Goal: Task Accomplishment & Management: Manage account settings

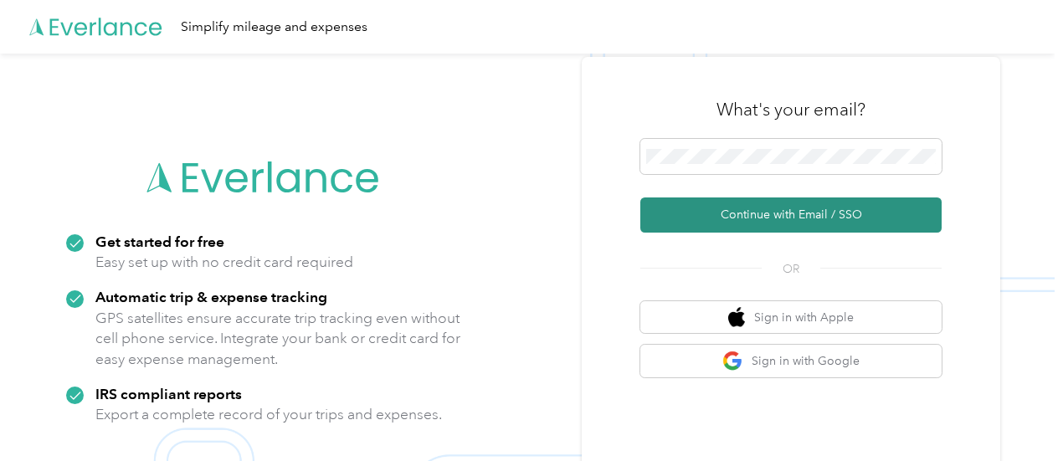
click at [668, 209] on button "Continue with Email / SSO" at bounding box center [790, 215] width 301 height 35
click at [827, 214] on button "Continue with Email / SSO" at bounding box center [790, 215] width 301 height 35
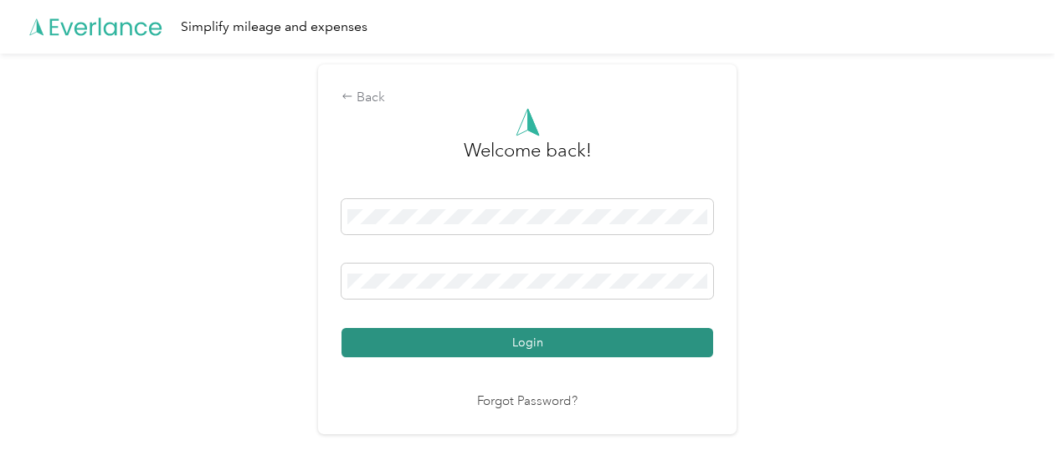
click at [506, 346] on button "Login" at bounding box center [528, 342] width 372 height 29
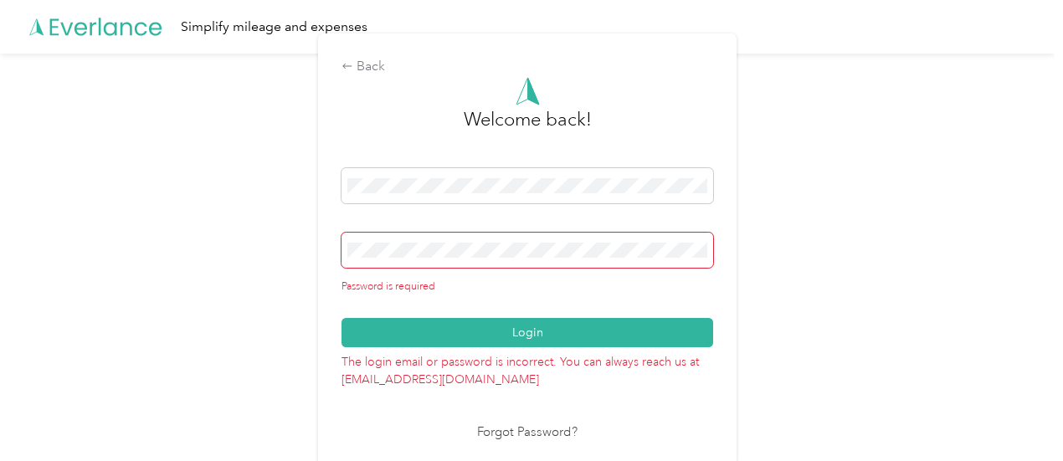
click at [651, 289] on div "Password is required" at bounding box center [528, 287] width 372 height 15
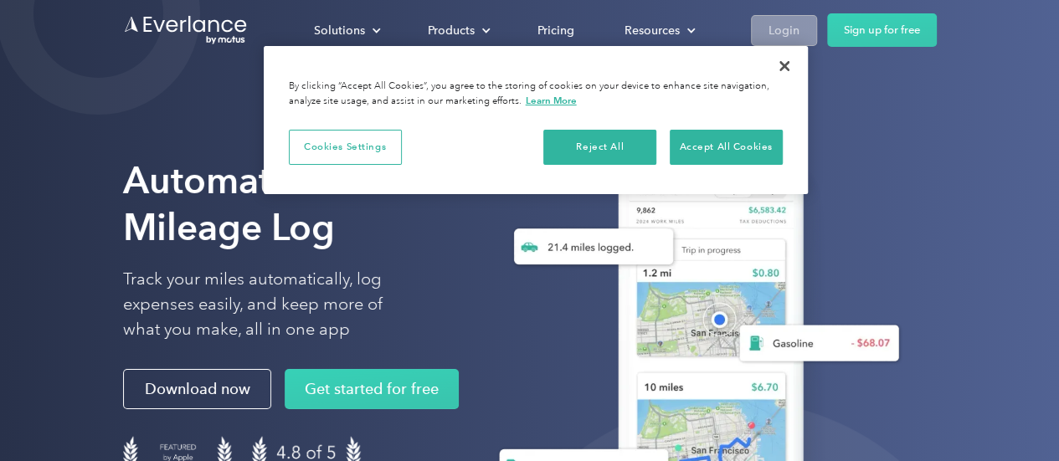
click at [774, 38] on div "Login" at bounding box center [784, 30] width 31 height 21
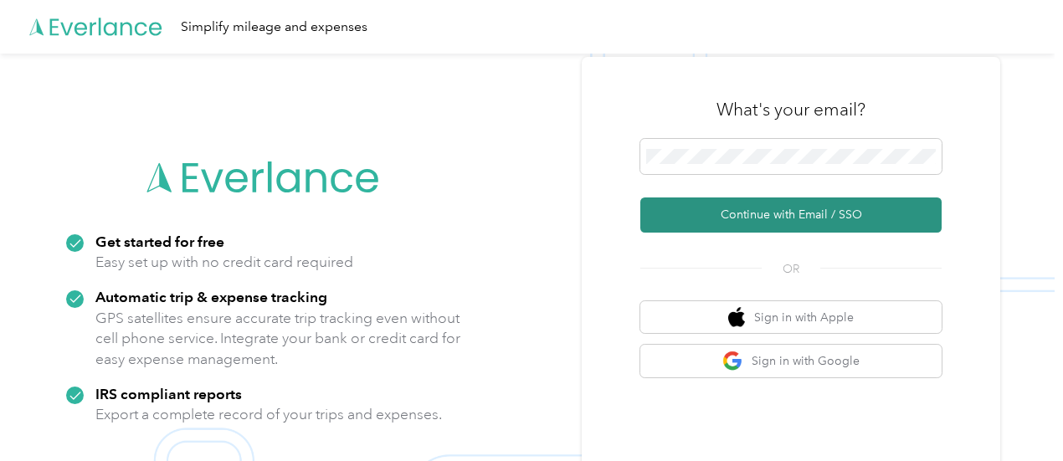
click at [774, 214] on button "Continue with Email / SSO" at bounding box center [790, 215] width 301 height 35
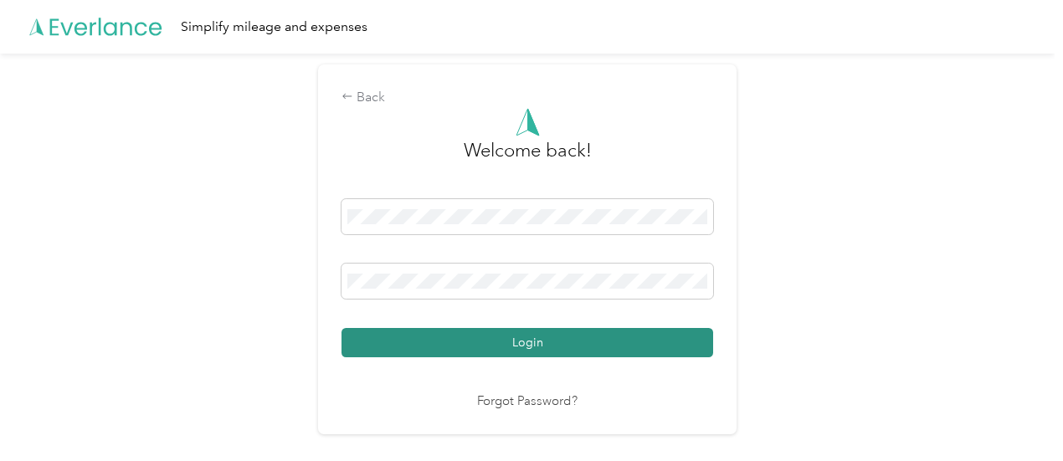
click at [507, 350] on button "Login" at bounding box center [528, 342] width 372 height 29
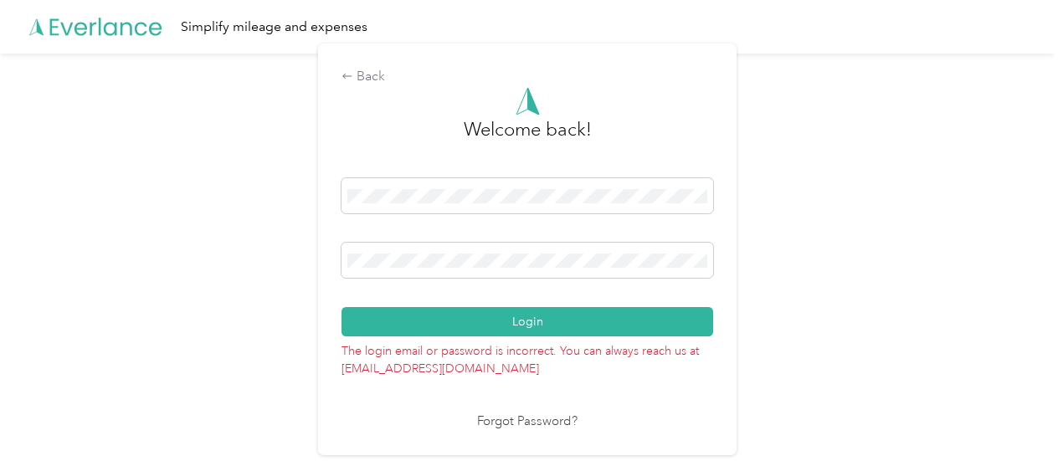
click at [517, 418] on link "Forgot Password?" at bounding box center [527, 422] width 100 height 19
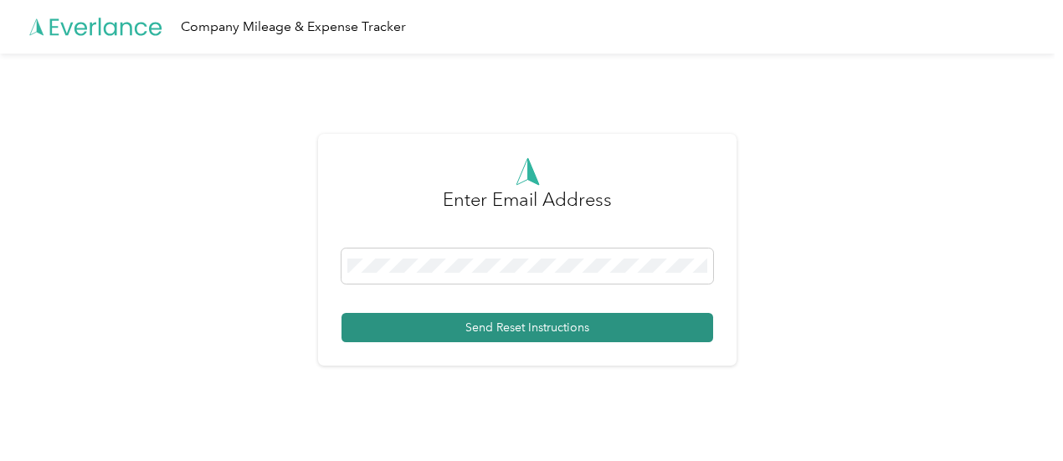
click at [486, 334] on button "Send Reset Instructions" at bounding box center [528, 327] width 372 height 29
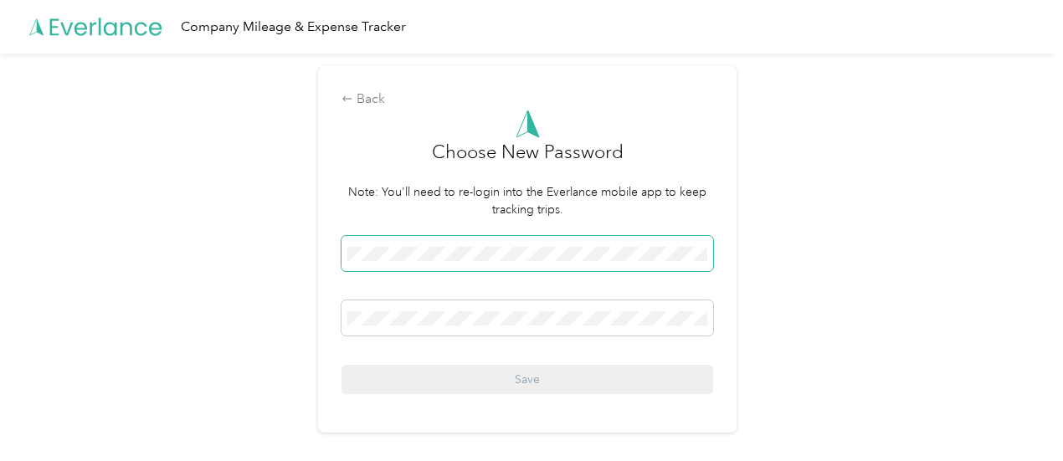
click at [543, 262] on span at bounding box center [528, 253] width 372 height 35
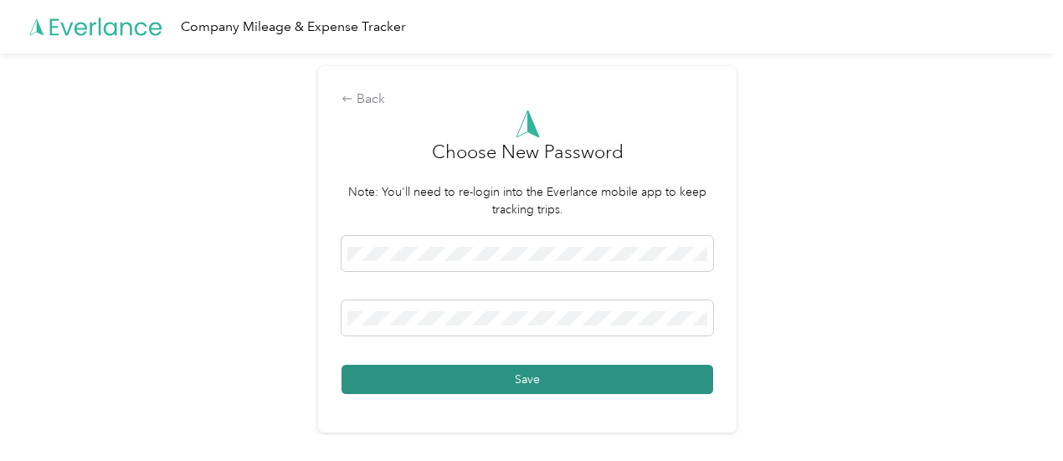
click at [372, 378] on button "Save" at bounding box center [528, 379] width 372 height 29
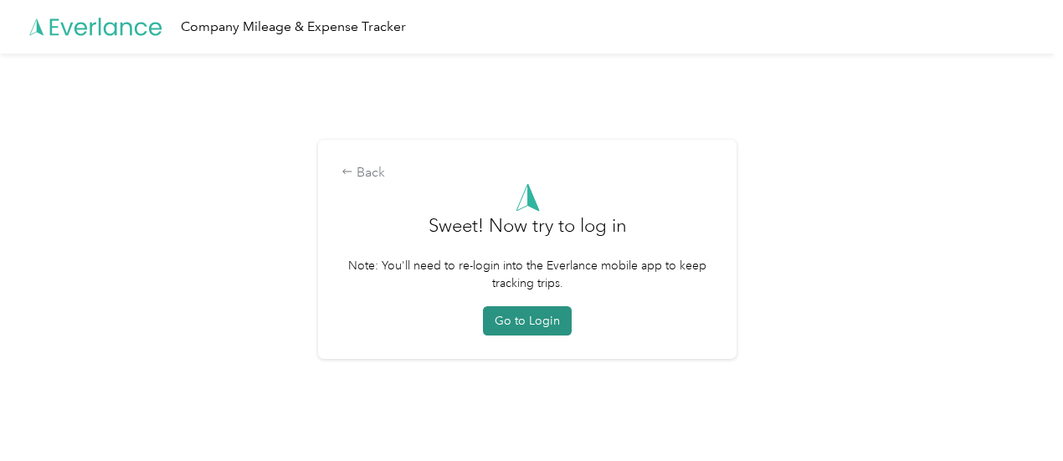
click at [548, 327] on button "Go to Login" at bounding box center [527, 320] width 89 height 29
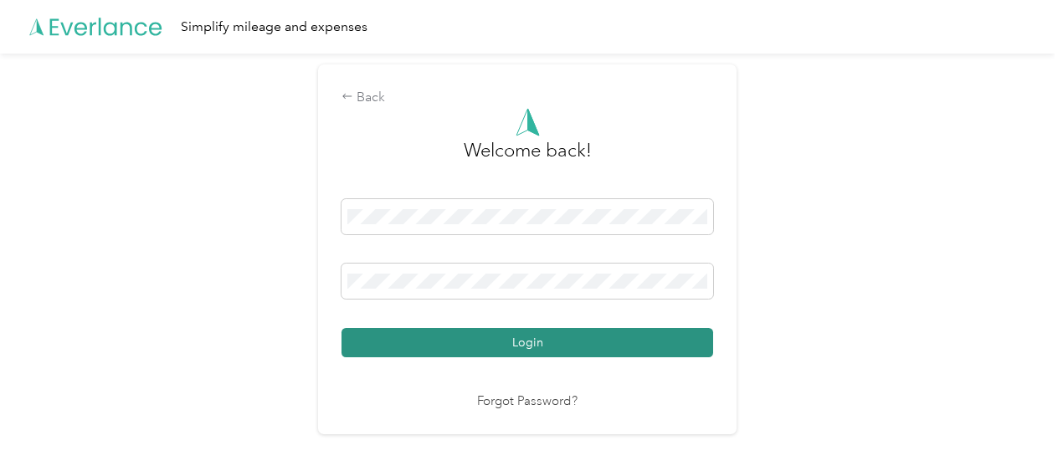
click at [491, 337] on button "Login" at bounding box center [528, 342] width 372 height 29
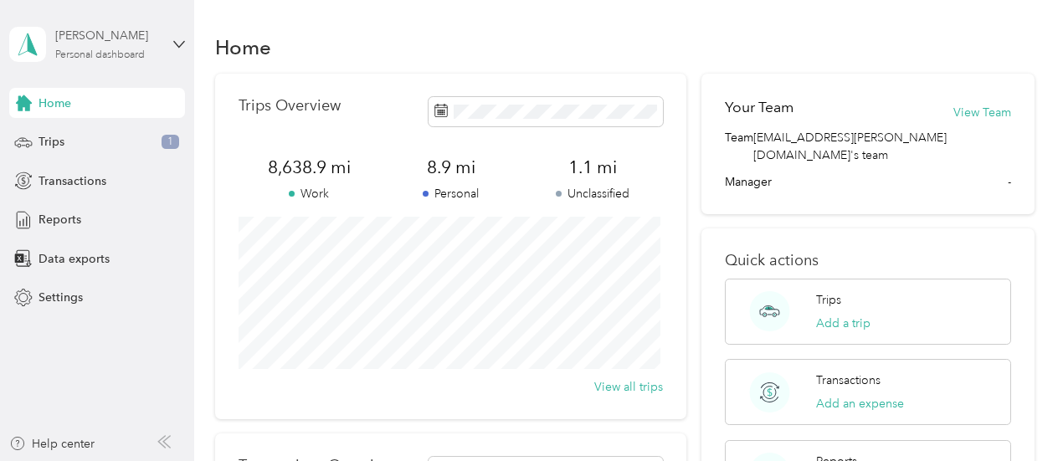
click at [159, 37] on div "[PERSON_NAME]" at bounding box center [107, 36] width 105 height 18
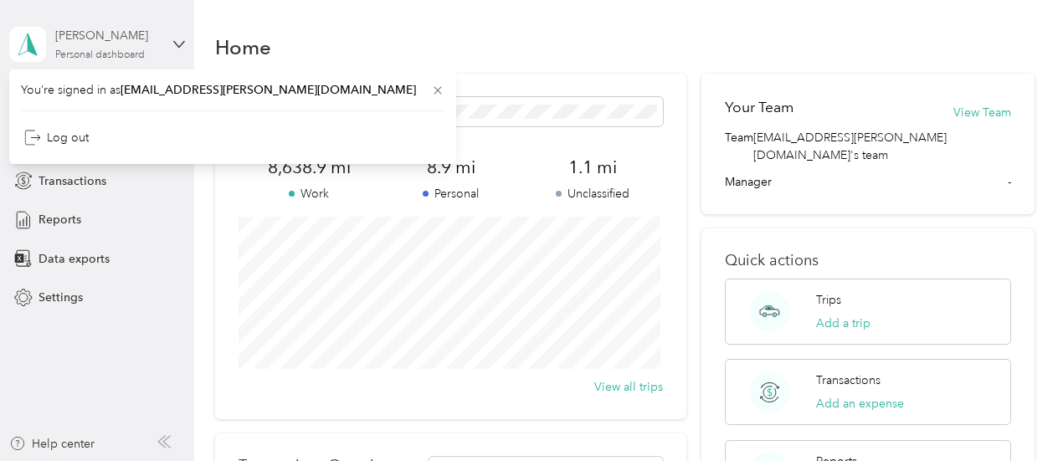
click at [159, 37] on div "[PERSON_NAME]" at bounding box center [107, 36] width 105 height 18
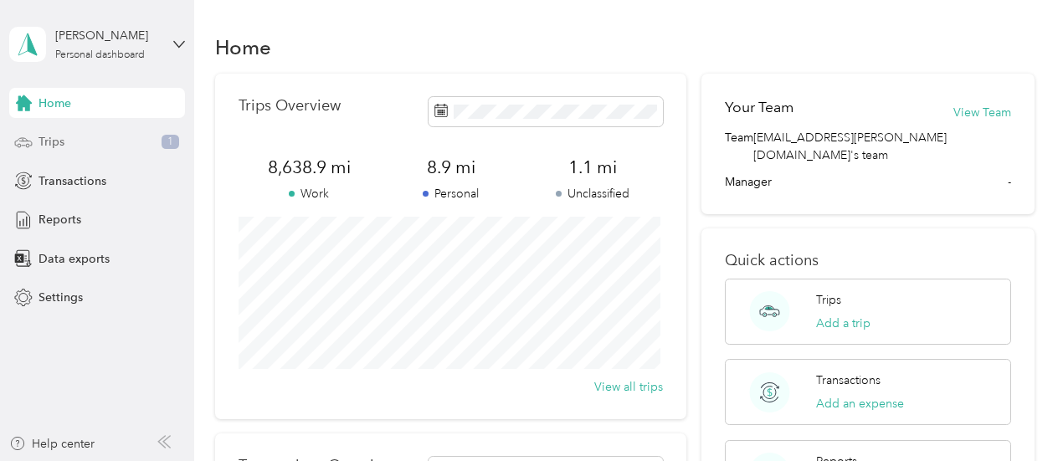
click at [58, 141] on span "Trips" at bounding box center [52, 142] width 26 height 18
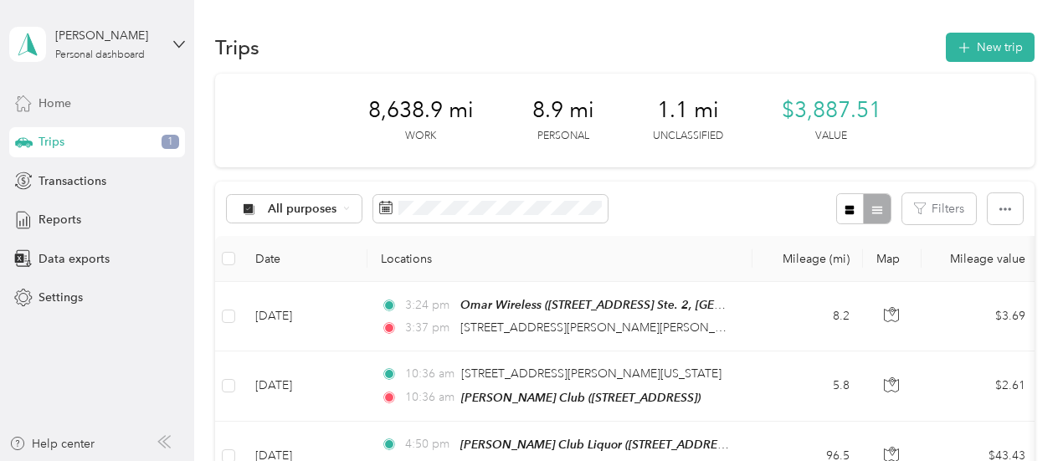
click at [46, 101] on span "Home" at bounding box center [55, 104] width 33 height 18
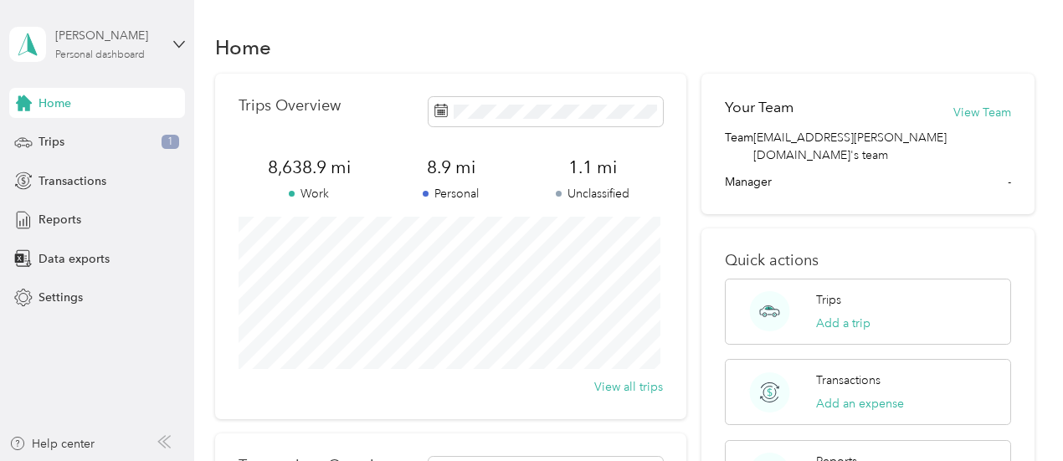
click at [71, 48] on div "[PERSON_NAME] Personal dashboard" at bounding box center [107, 43] width 105 height 33
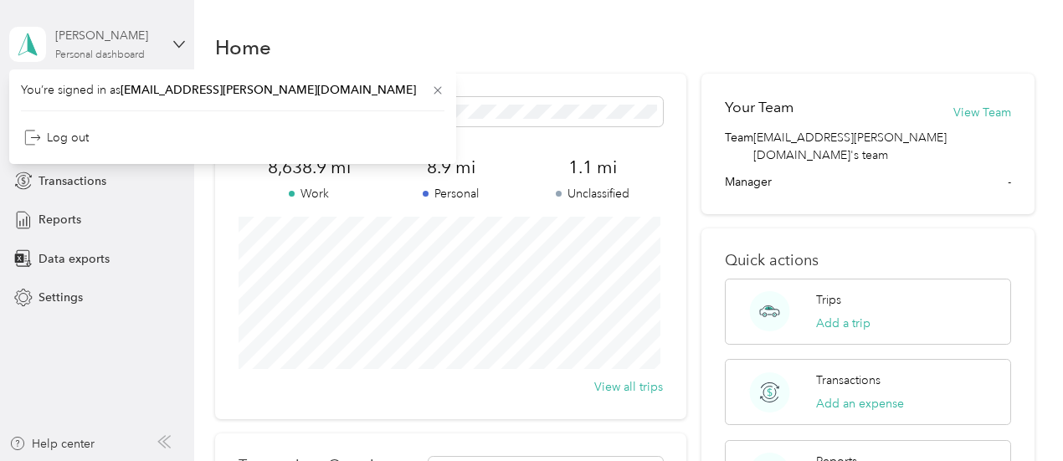
click at [71, 48] on div "[PERSON_NAME] Personal dashboard" at bounding box center [107, 43] width 105 height 33
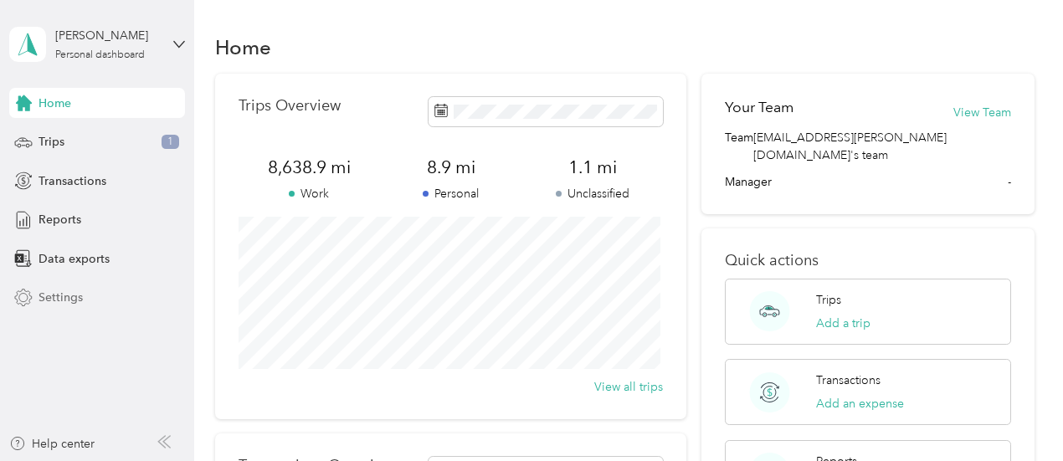
click at [54, 294] on span "Settings" at bounding box center [61, 298] width 44 height 18
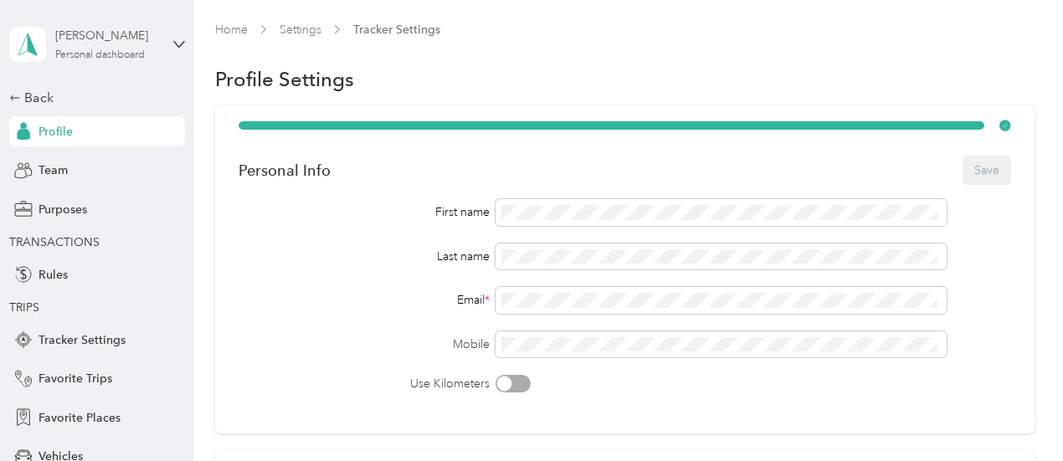
click at [137, 39] on div "[PERSON_NAME]" at bounding box center [107, 36] width 105 height 18
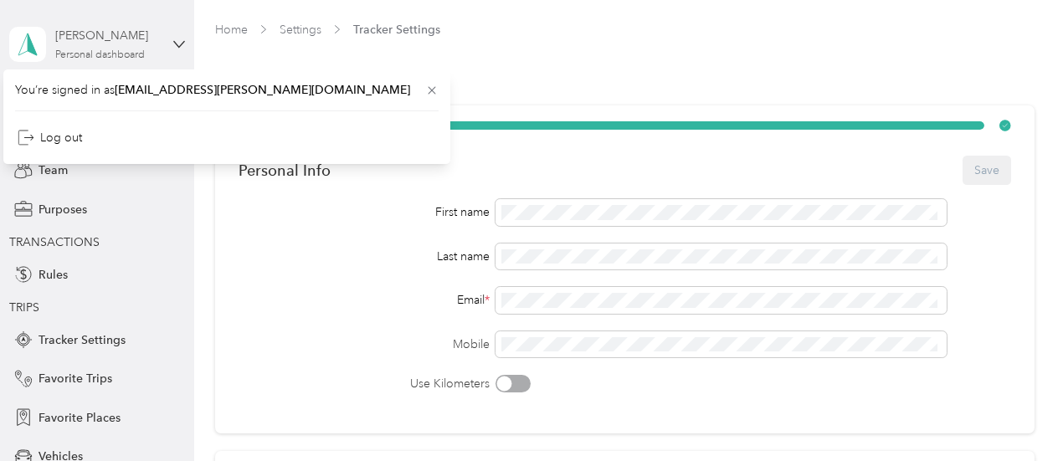
click at [137, 39] on div "[PERSON_NAME]" at bounding box center [107, 36] width 105 height 18
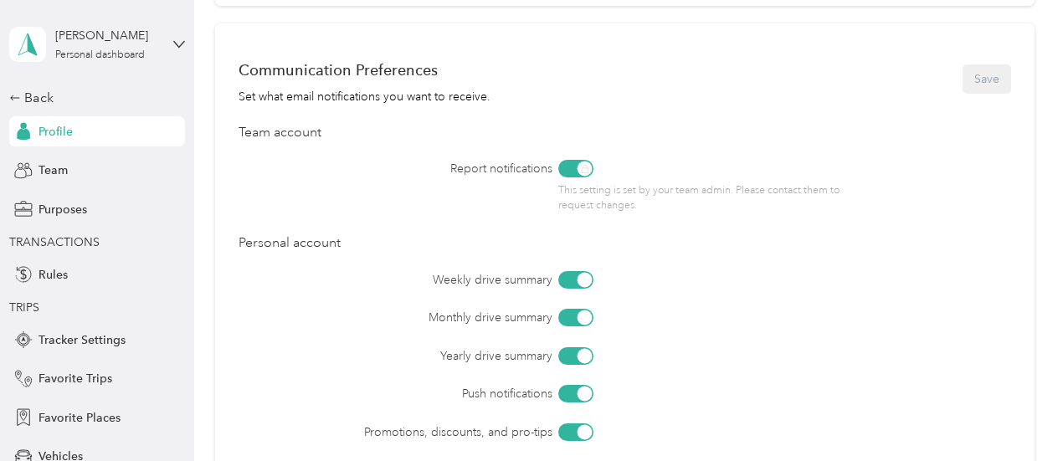
scroll to position [888, 0]
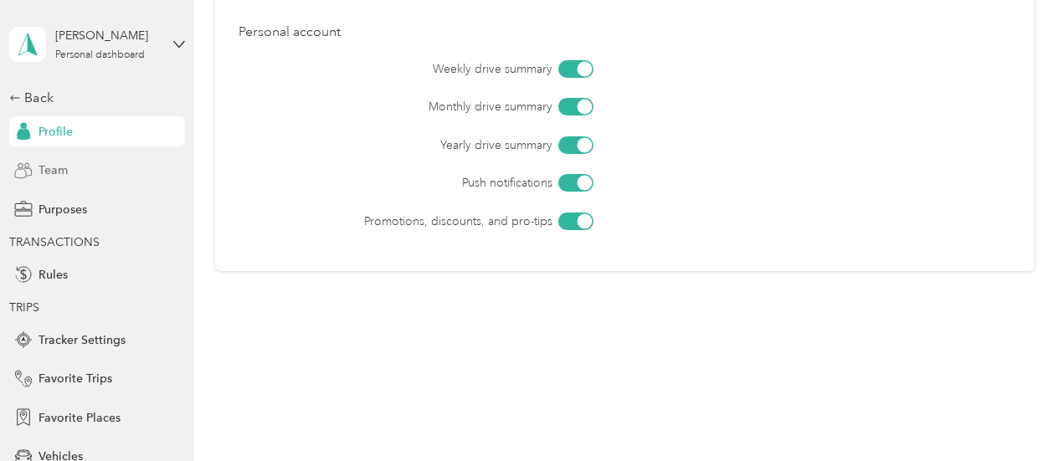
click at [97, 172] on div "Team" at bounding box center [97, 171] width 176 height 30
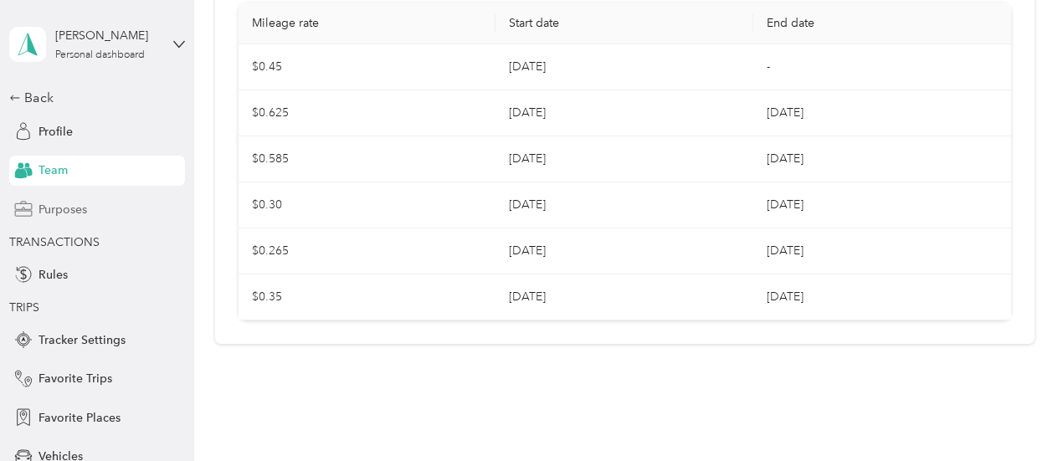
scroll to position [474, 0]
click at [79, 212] on span "Purposes" at bounding box center [63, 210] width 49 height 18
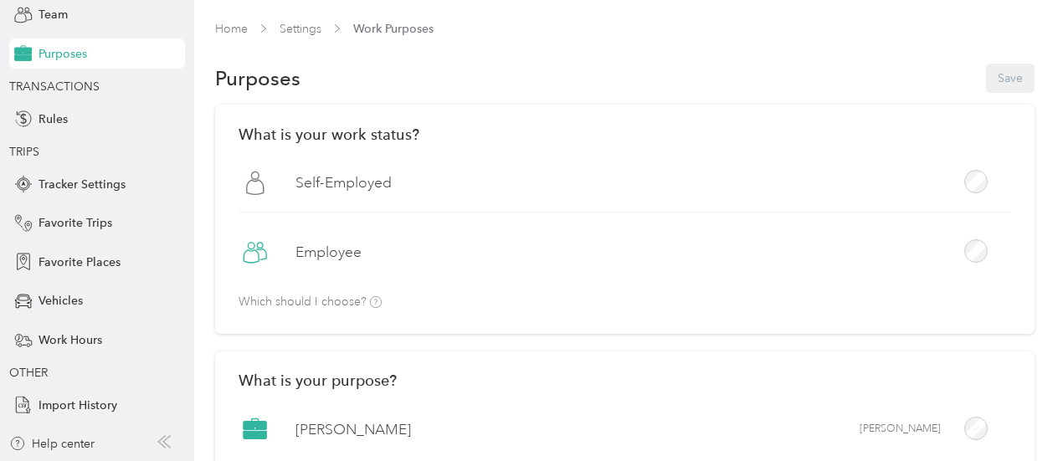
scroll to position [156, 0]
click at [47, 311] on div "Vehicles" at bounding box center [97, 301] width 176 height 30
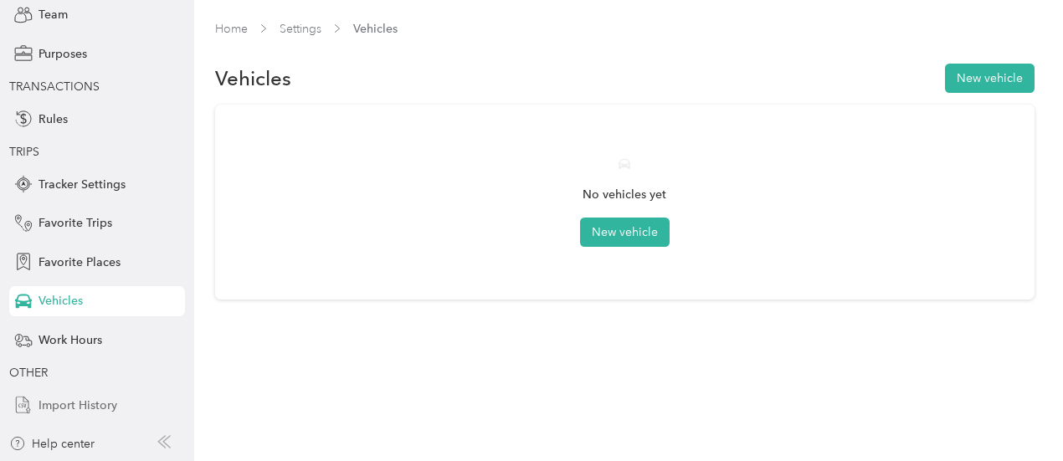
click at [64, 408] on span "Import History" at bounding box center [78, 406] width 79 height 18
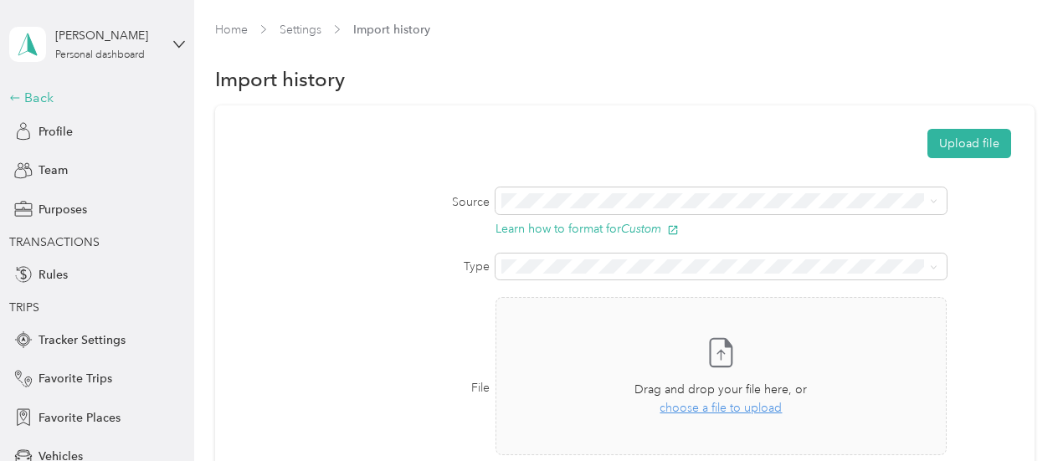
click at [35, 105] on div "Back" at bounding box center [92, 98] width 167 height 20
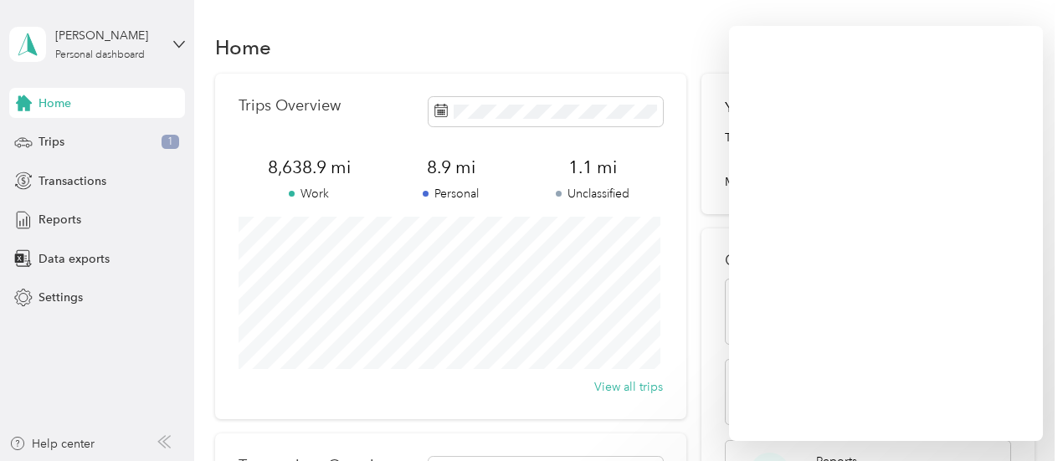
click at [873, 9] on div "Home Trips Overview 8,638.9 mi Work 8.9 mi Personal 1.1 mi Unclassified View al…" at bounding box center [624, 384] width 861 height 769
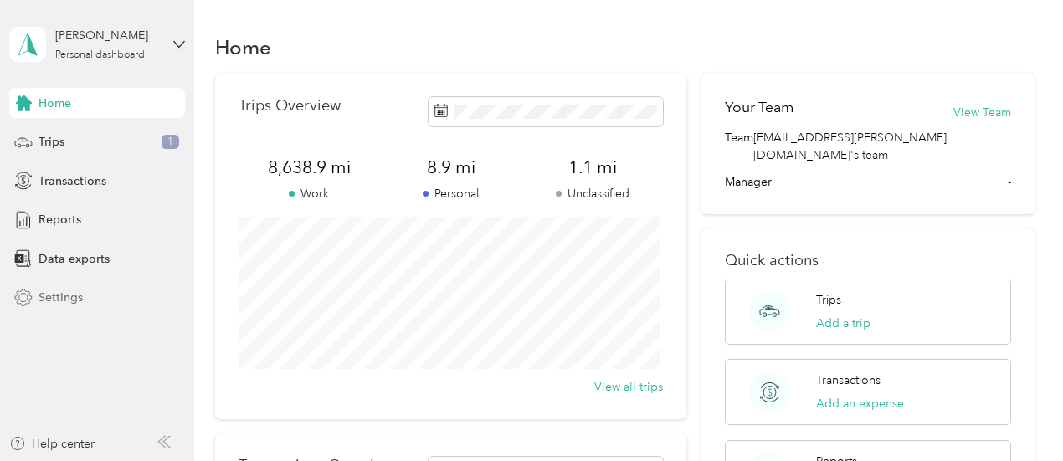
click at [48, 306] on span "Settings" at bounding box center [61, 298] width 44 height 18
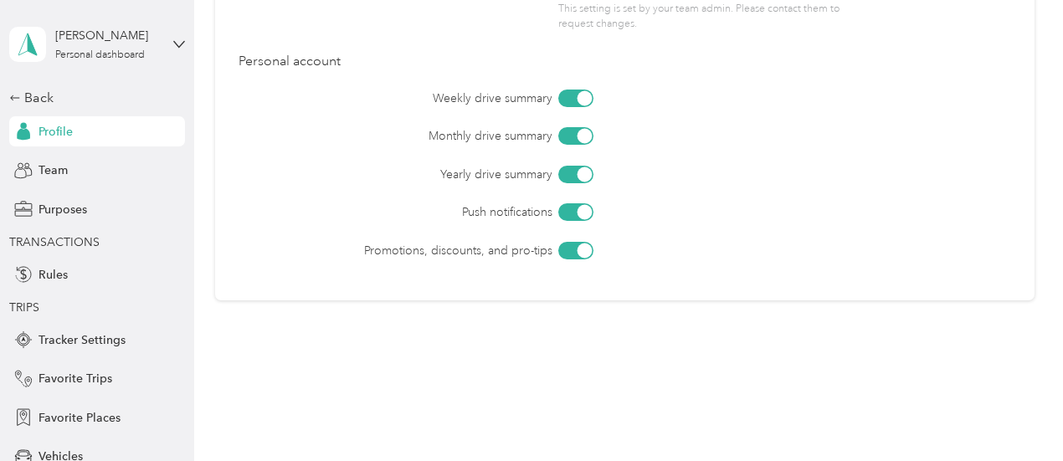
scroll to position [888, 0]
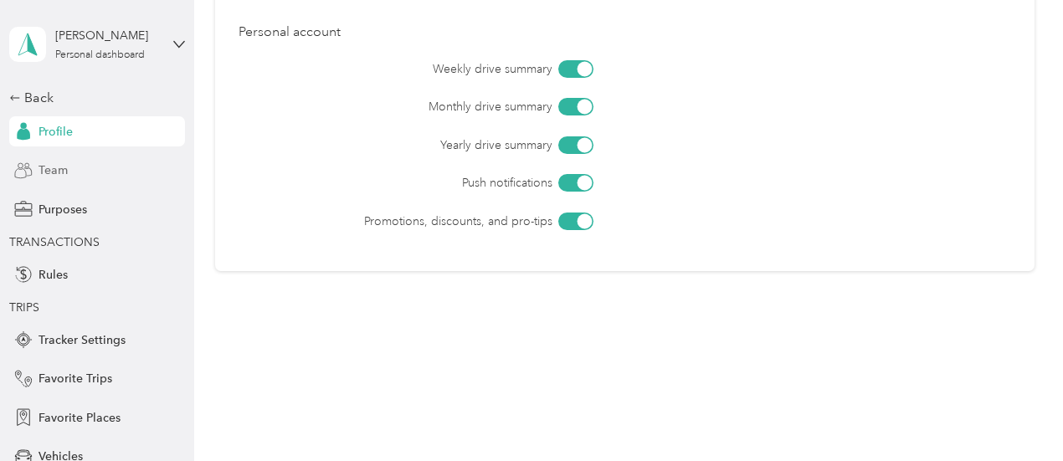
click at [104, 167] on div "Team" at bounding box center [97, 171] width 176 height 30
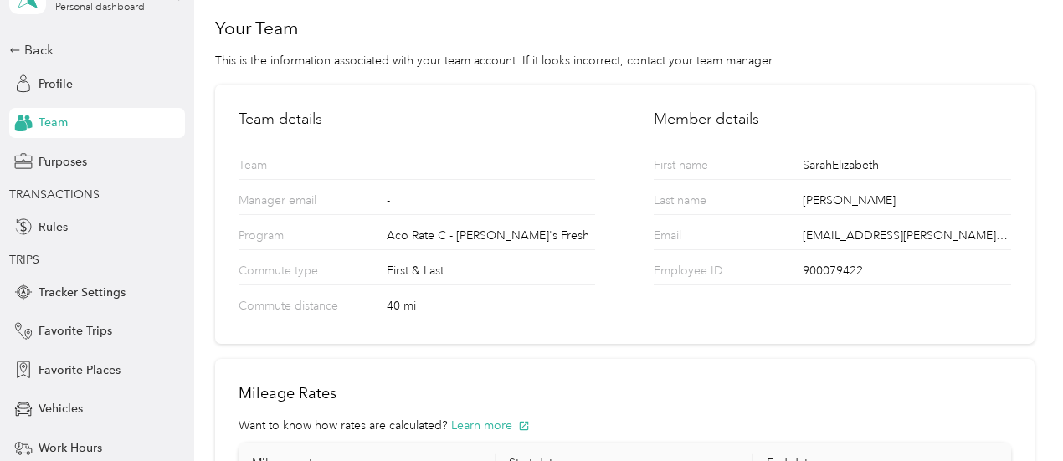
scroll to position [49, 0]
click at [76, 160] on span "Purposes" at bounding box center [63, 161] width 49 height 18
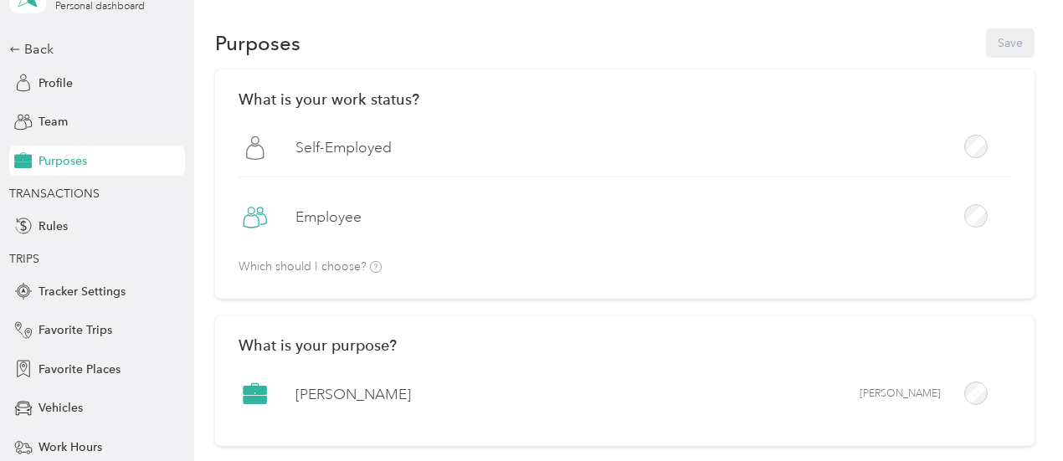
click at [688, 226] on div "Employee" at bounding box center [625, 223] width 773 height 45
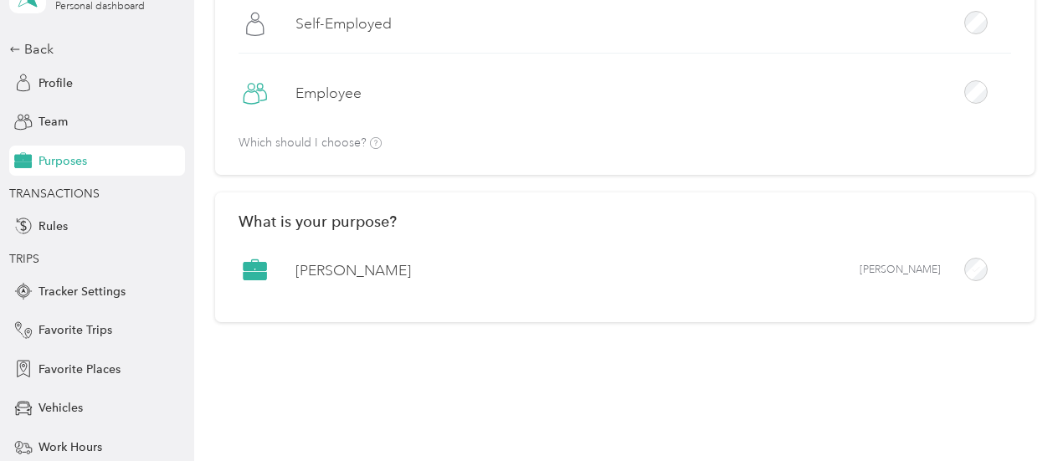
scroll to position [162, 0]
click at [63, 229] on div "Rules" at bounding box center [97, 226] width 176 height 30
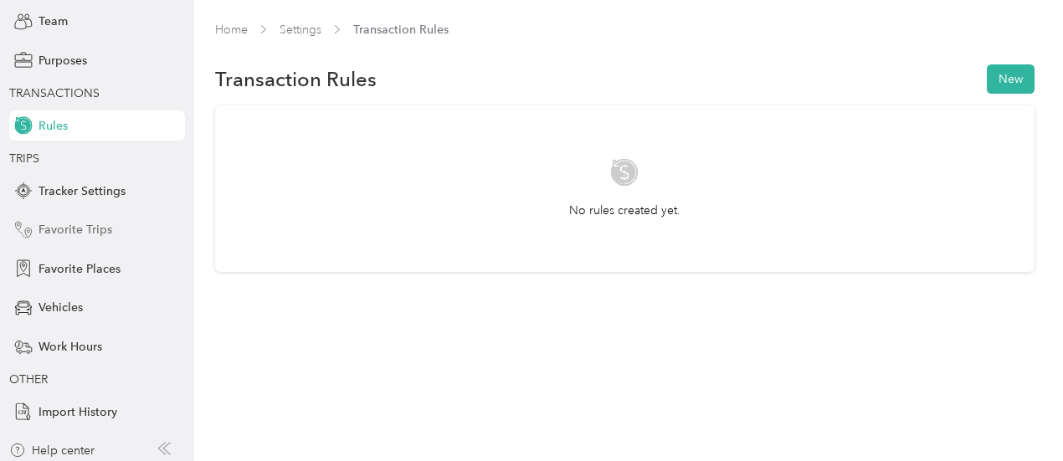
scroll to position [156, 0]
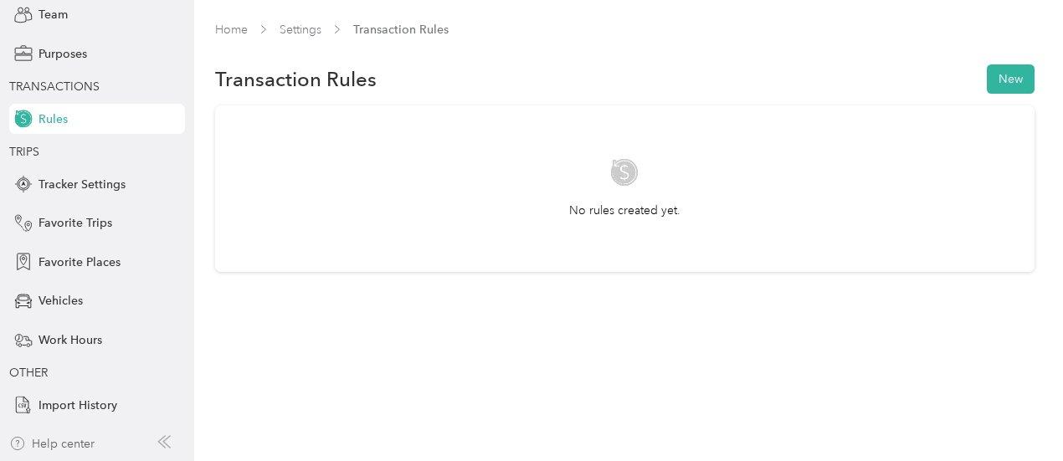
click at [23, 446] on icon "button" at bounding box center [17, 443] width 17 height 13
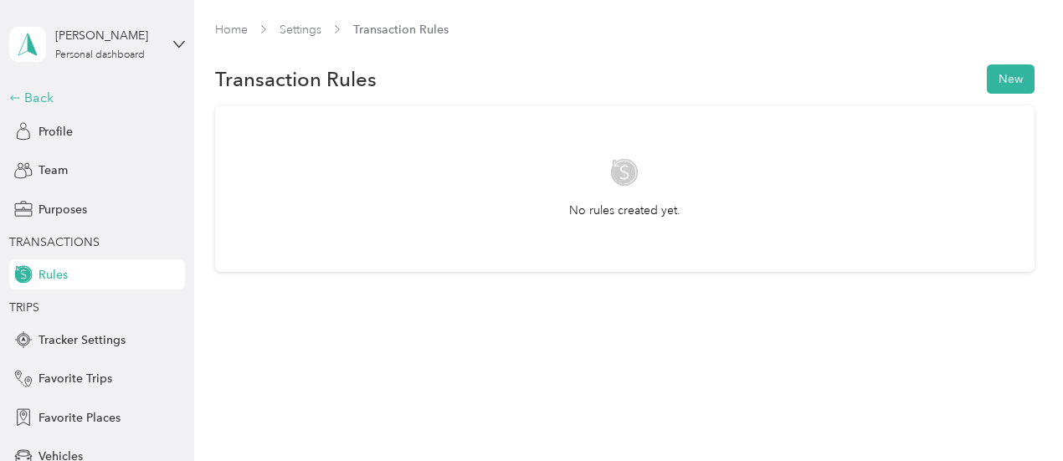
click at [18, 100] on div "Back" at bounding box center [92, 98] width 167 height 20
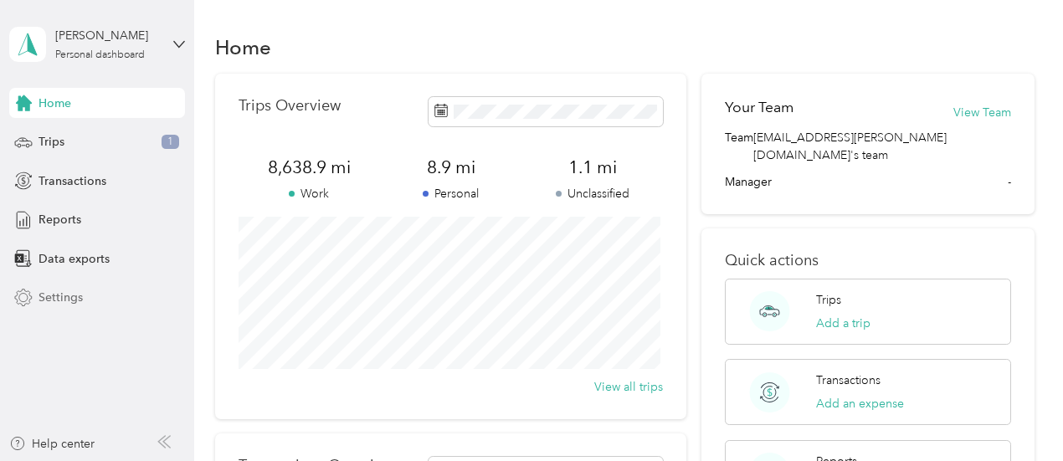
click at [64, 292] on span "Settings" at bounding box center [61, 298] width 44 height 18
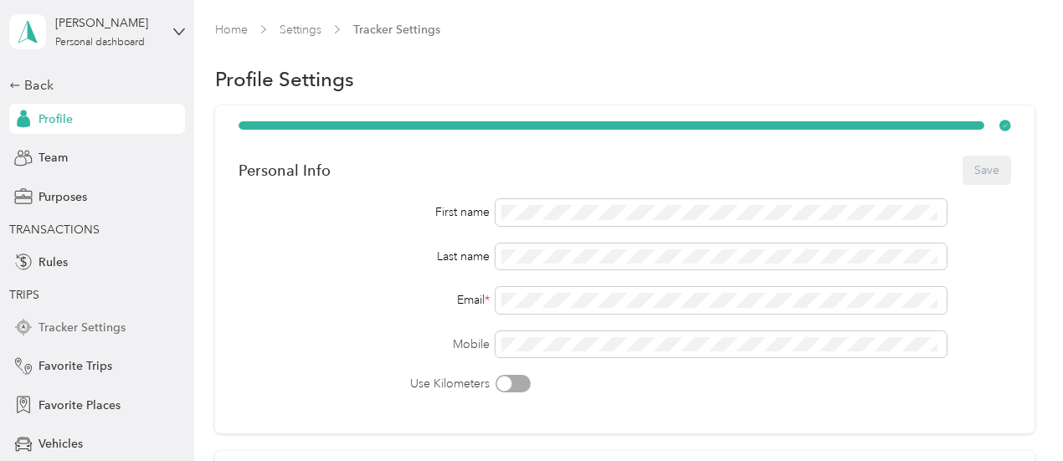
scroll to position [32, 0]
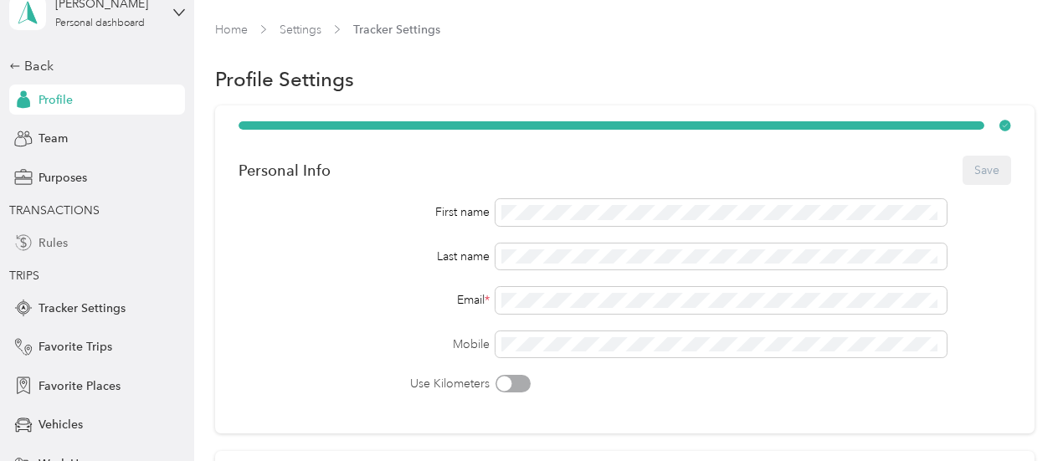
click at [31, 244] on div "Rules" at bounding box center [97, 243] width 176 height 30
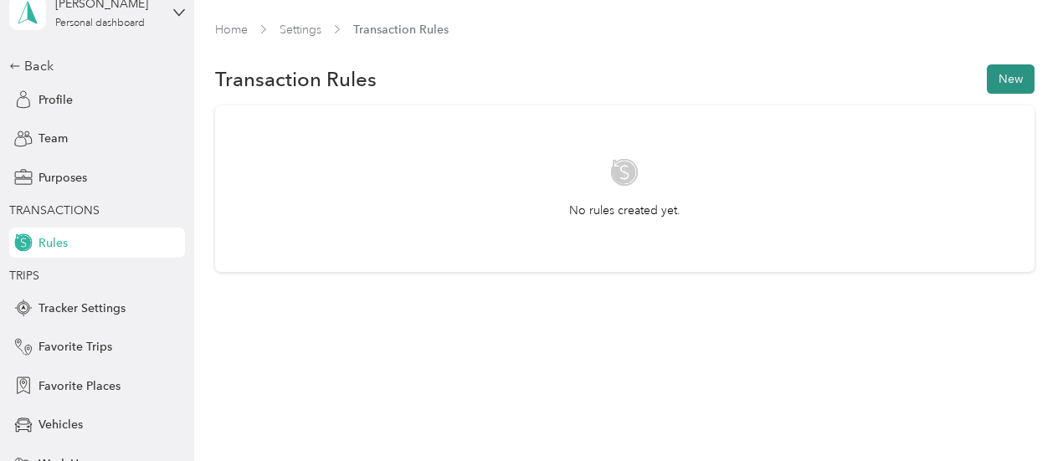
click at [1024, 80] on button "New" at bounding box center [1011, 78] width 48 height 29
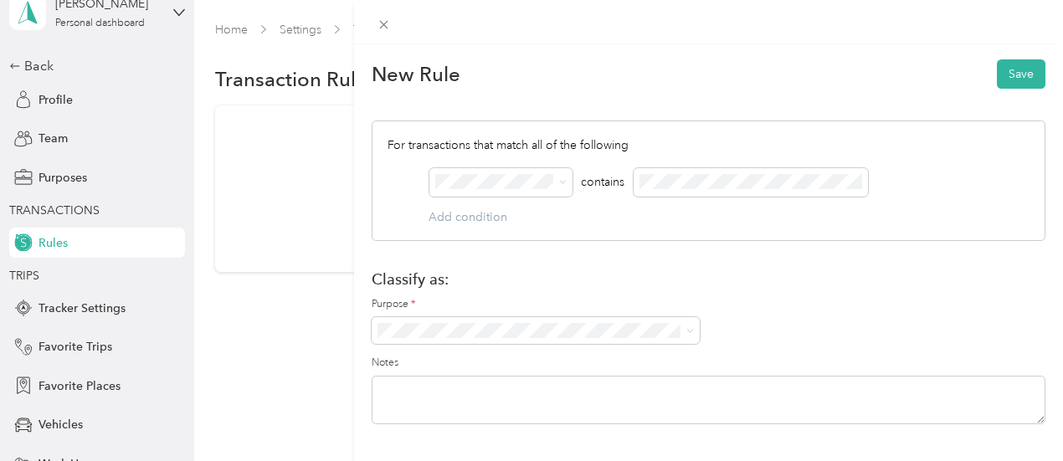
scroll to position [39, 0]
click at [395, 25] on span at bounding box center [383, 24] width 23 height 23
